Goal: Check status: Check status

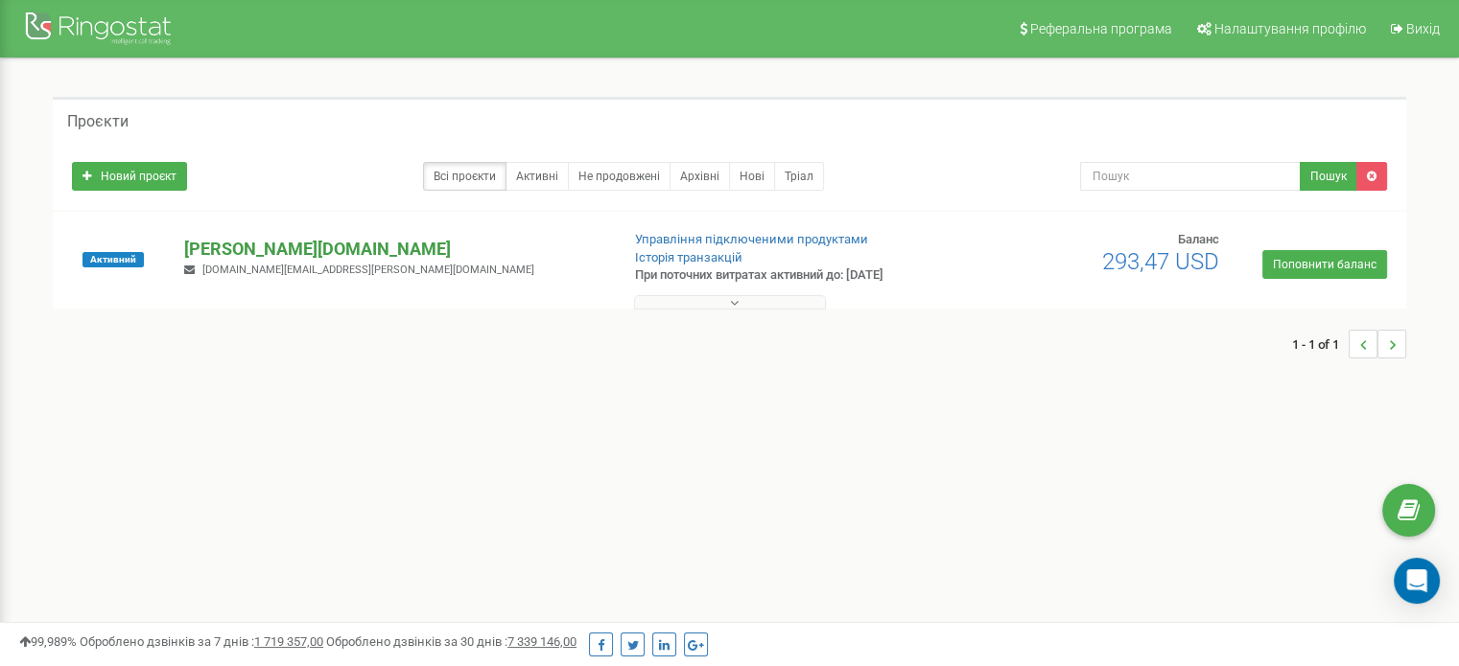
click at [291, 244] on p "[DOMAIN_NAME]" at bounding box center [393, 249] width 419 height 25
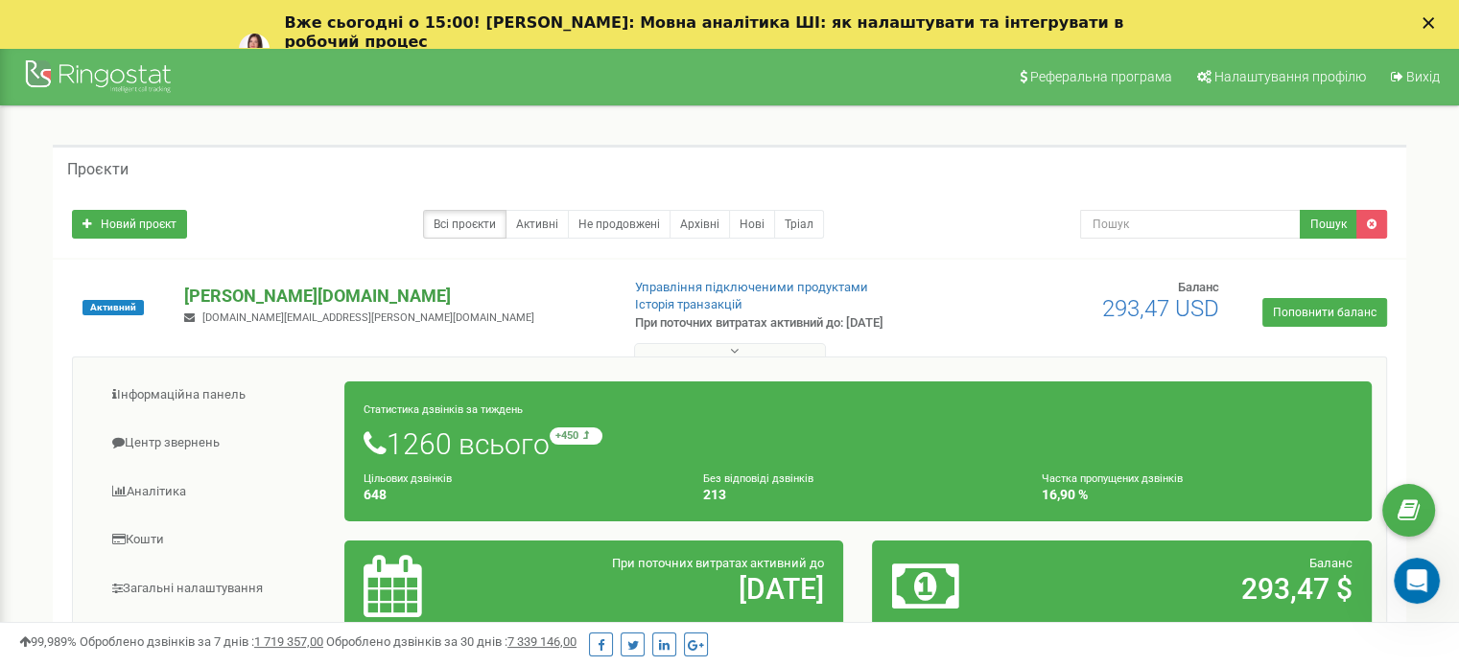
click at [254, 300] on p "[DOMAIN_NAME]" at bounding box center [393, 296] width 419 height 25
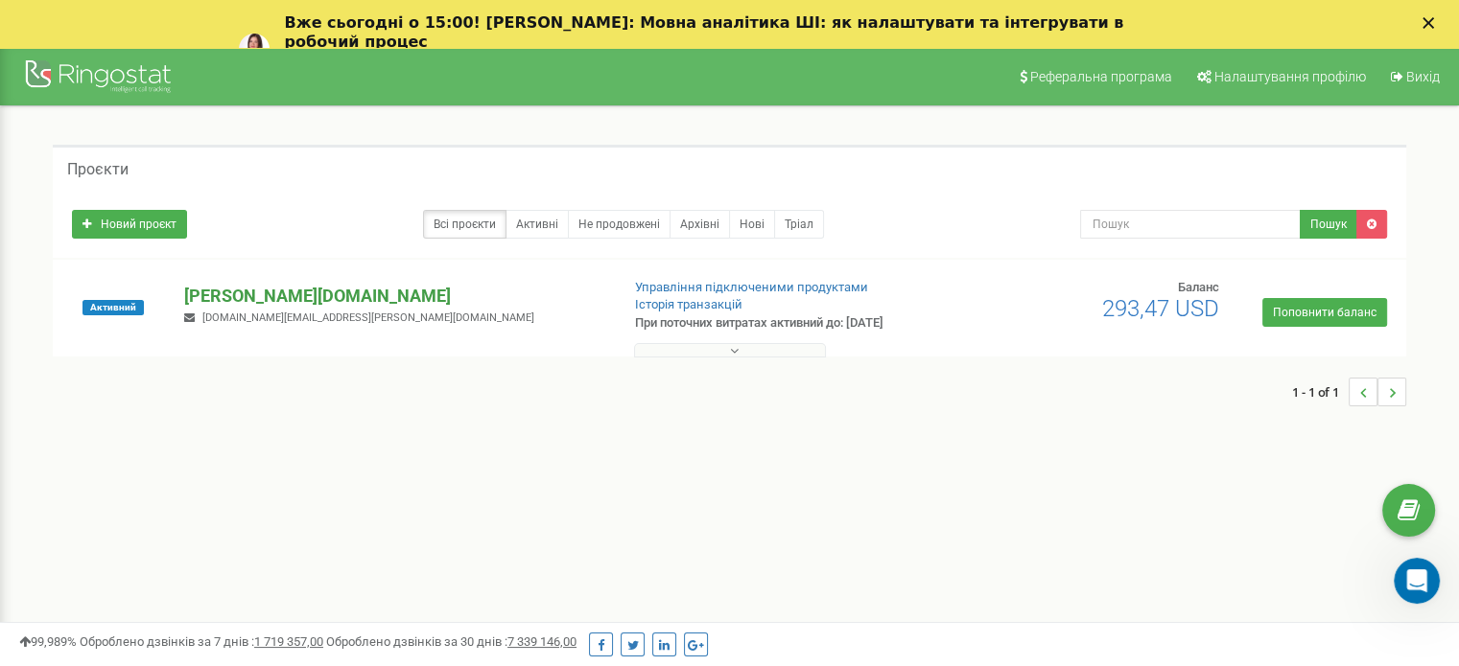
click at [254, 300] on p "[DOMAIN_NAME]" at bounding box center [393, 296] width 419 height 25
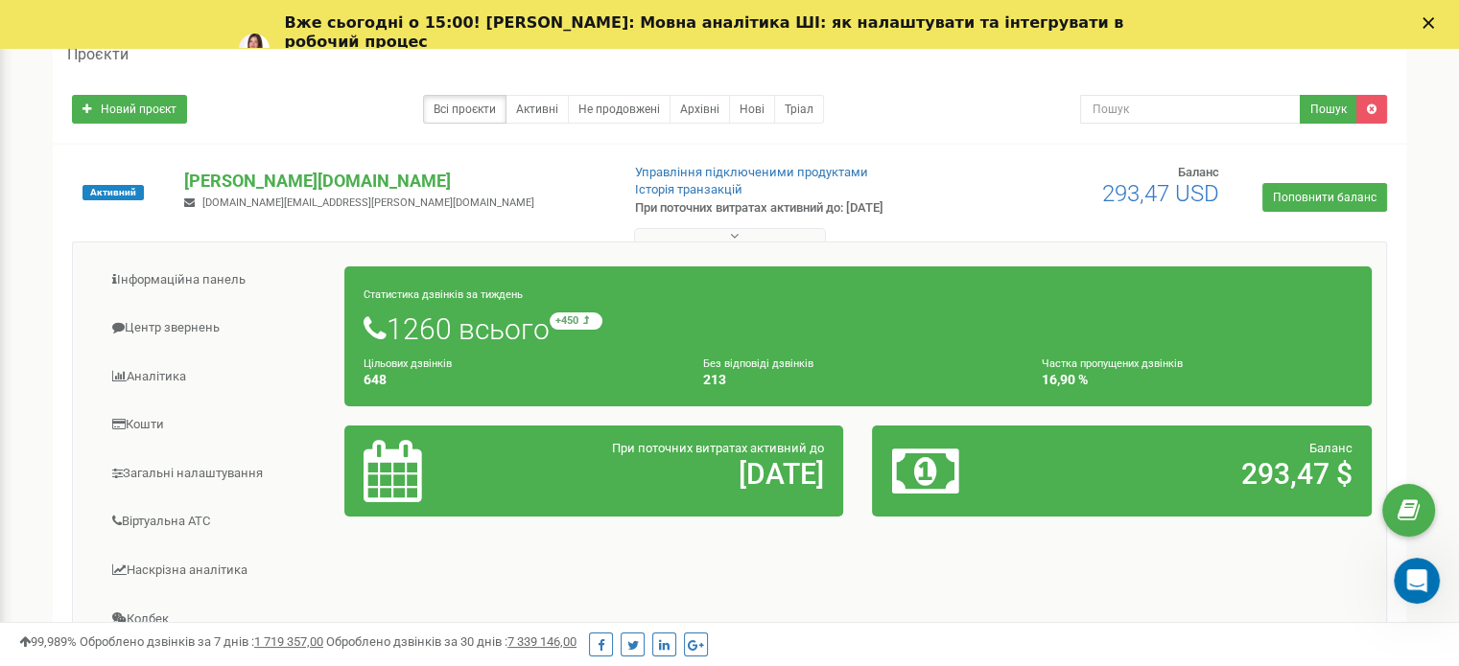
scroll to position [142, 0]
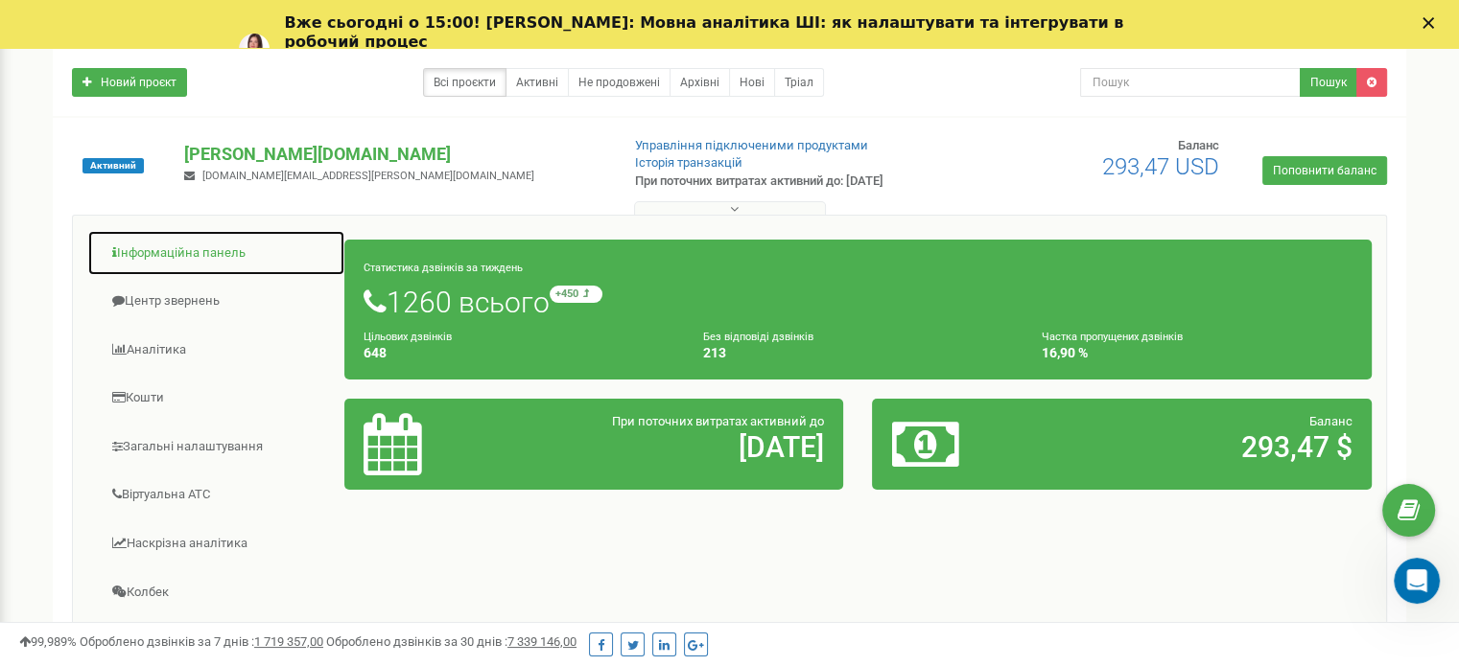
click at [150, 245] on link "Інформаційна панель" at bounding box center [216, 253] width 258 height 47
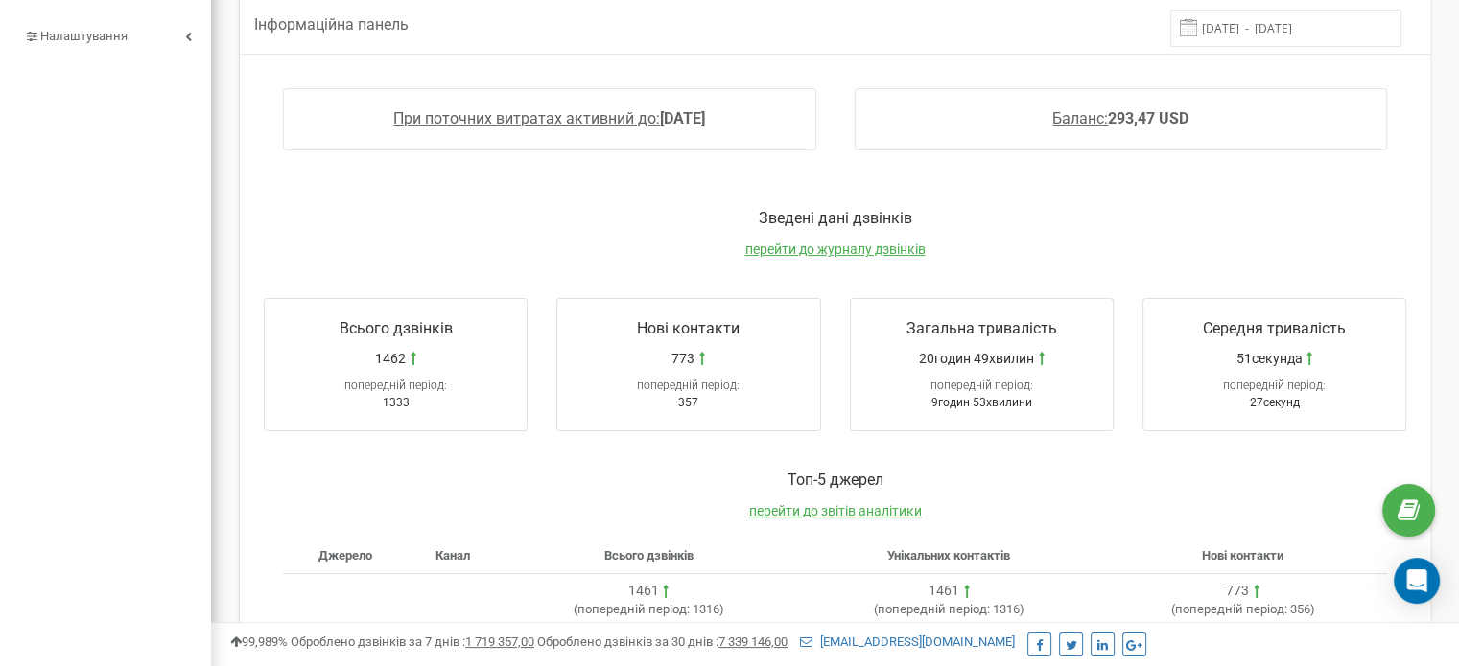
scroll to position [418, 0]
click at [1197, 23] on span at bounding box center [1188, 23] width 17 height 17
click at [1250, 28] on input "[DATE] - [DATE]" at bounding box center [1285, 24] width 231 height 37
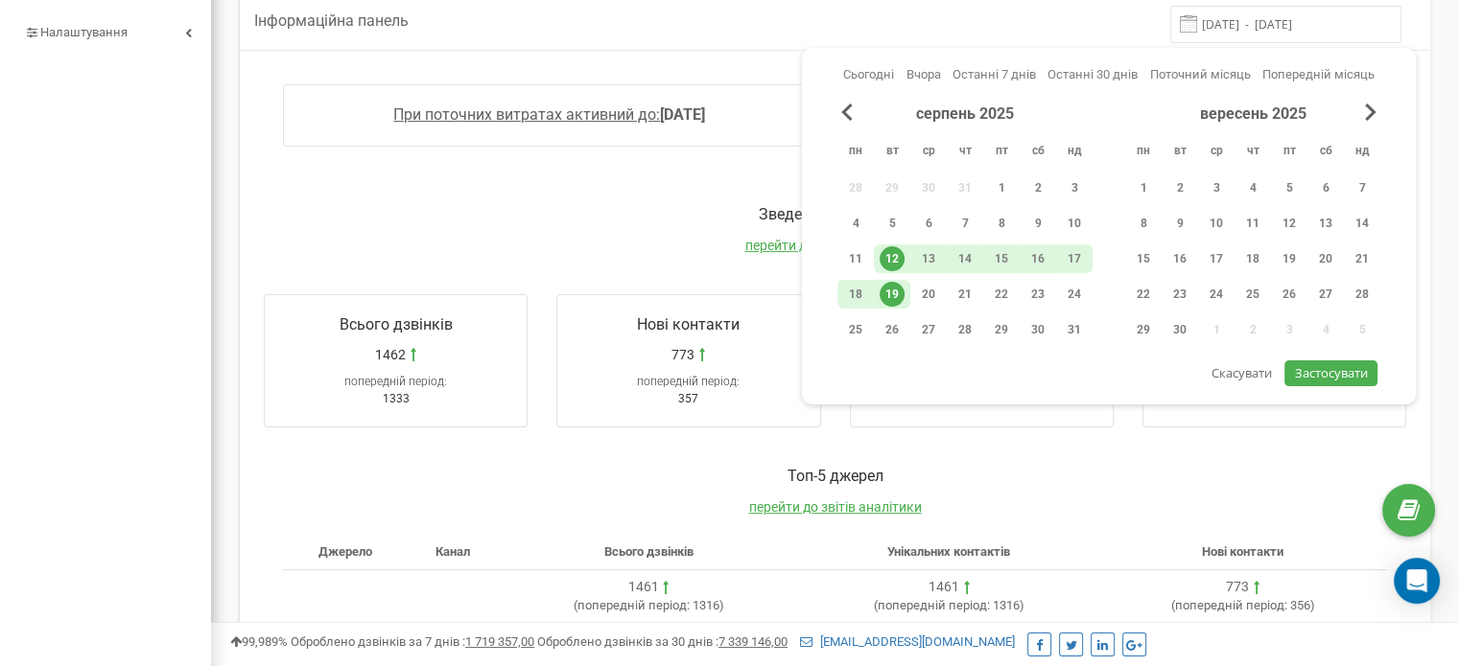
click at [1250, 28] on input "[DATE] - [DATE]" at bounding box center [1285, 24] width 231 height 37
click at [864, 289] on div "18" at bounding box center [855, 294] width 25 height 25
click at [894, 288] on div "19" at bounding box center [891, 294] width 25 height 25
click at [1324, 367] on span "Застосувати" at bounding box center [1331, 372] width 73 height 17
type input "[DATE] - [DATE]"
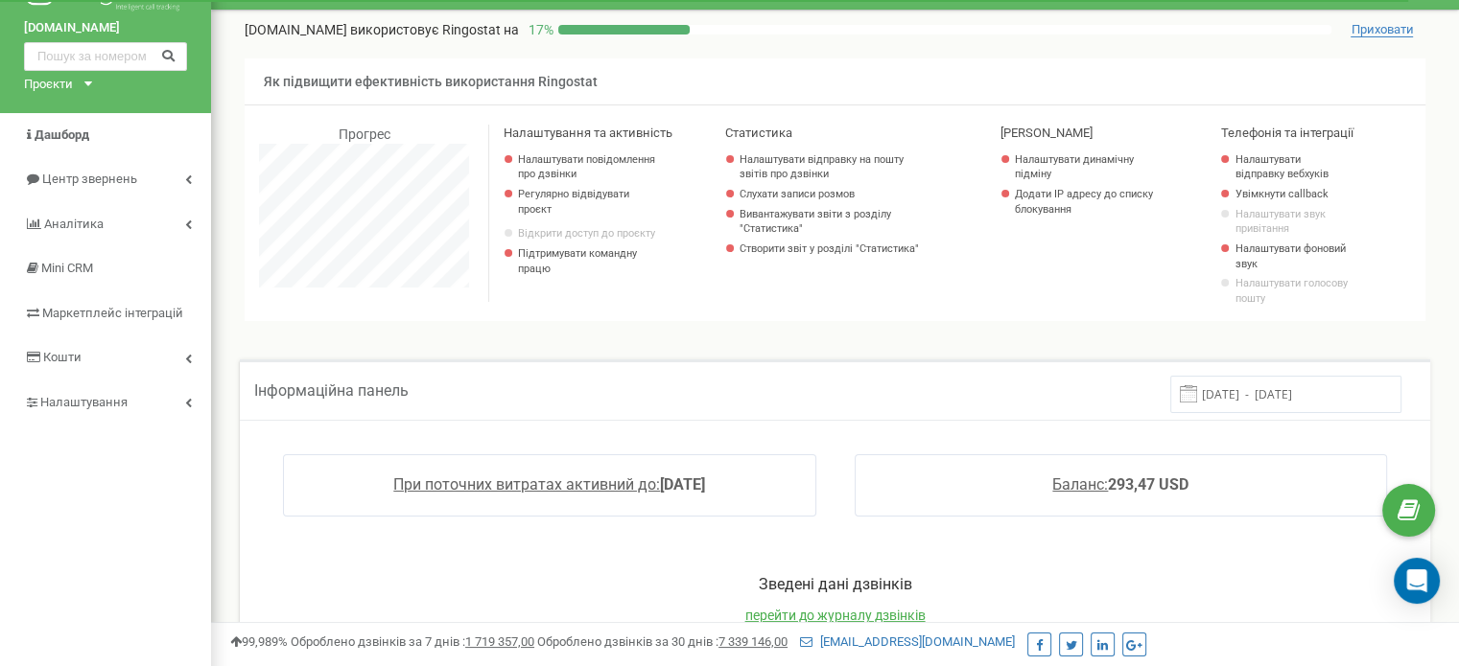
scroll to position [0, 0]
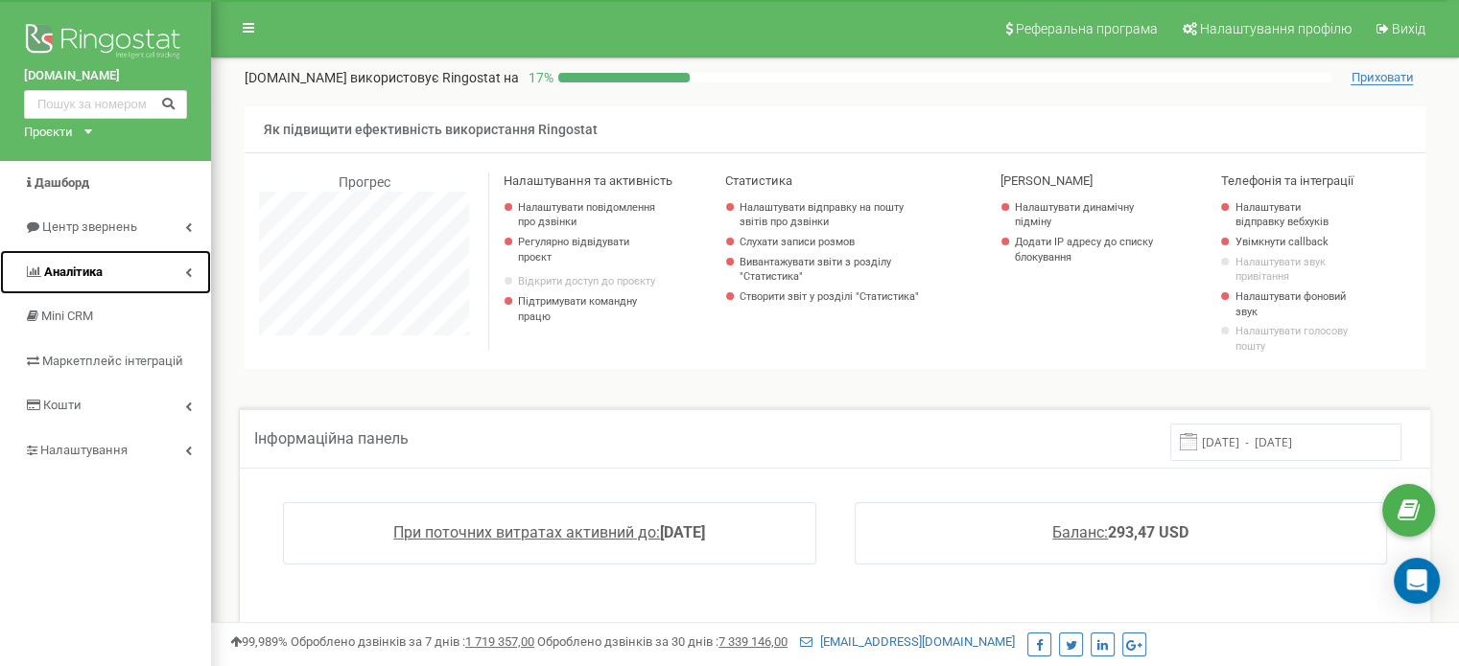
click at [192, 259] on link "Аналiтика" at bounding box center [105, 272] width 211 height 45
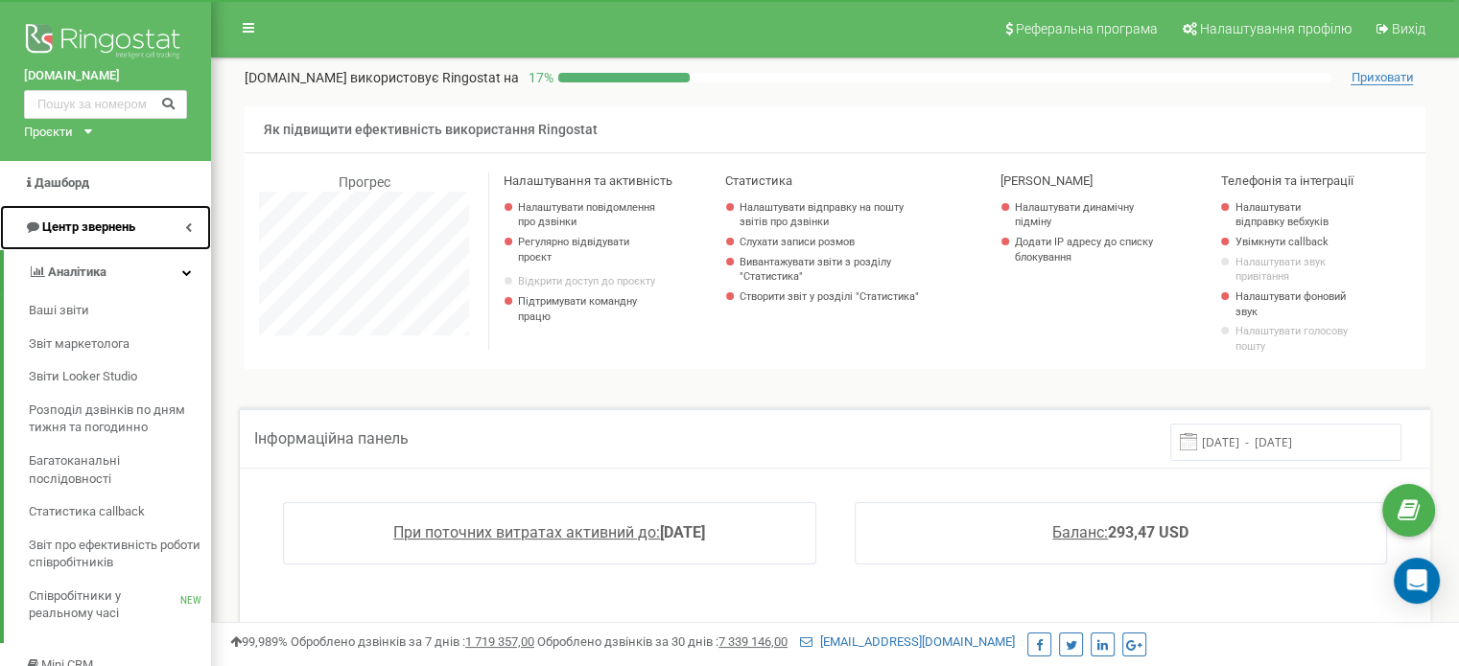
click at [192, 224] on link "Центр звернень" at bounding box center [105, 227] width 211 height 45
